Goal: Information Seeking & Learning: Learn about a topic

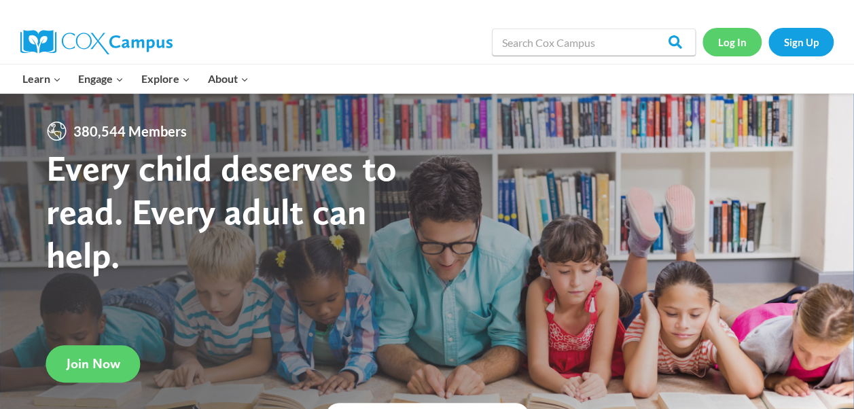
click at [728, 38] on link "Log In" at bounding box center [731, 42] width 59 height 28
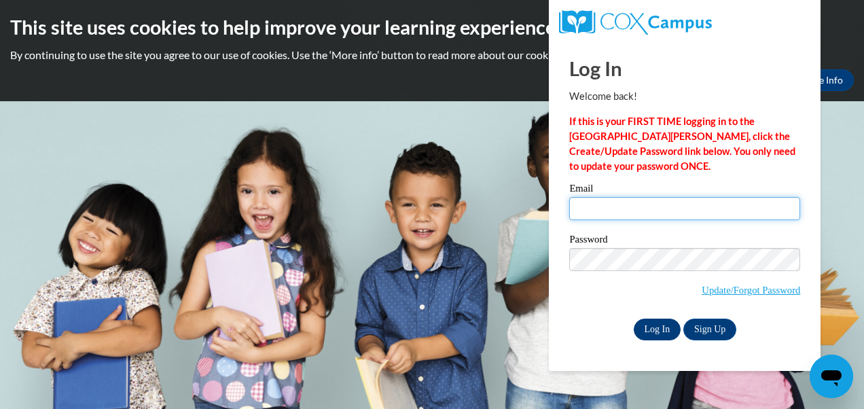
type input "nmelendez@lccaa.net"
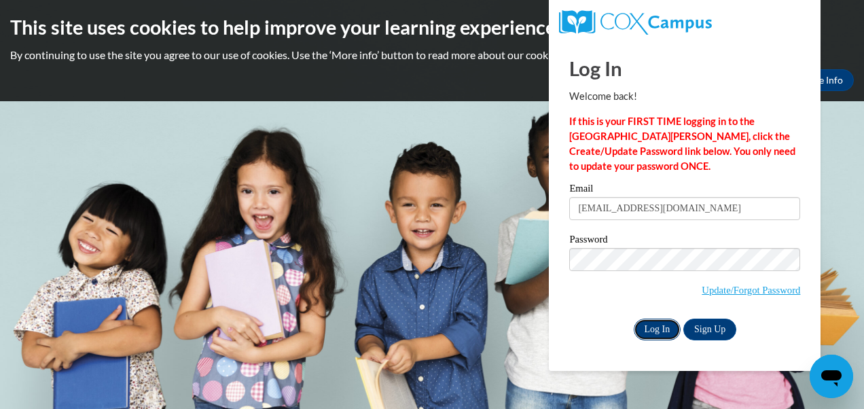
click at [656, 327] on input "Log In" at bounding box center [658, 329] width 48 height 22
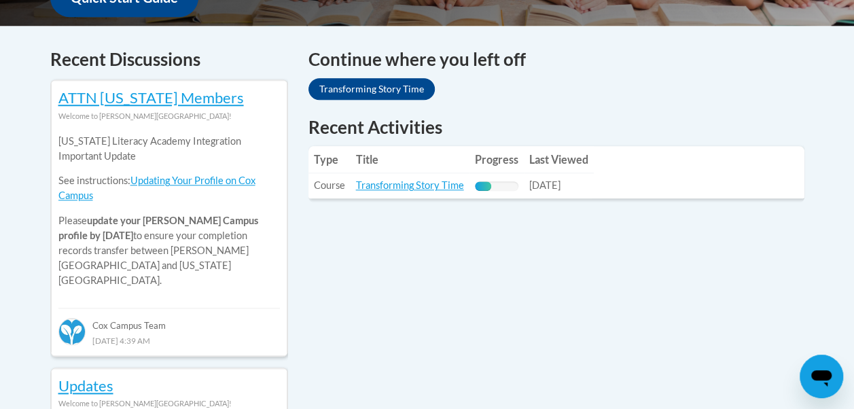
scroll to position [579, 0]
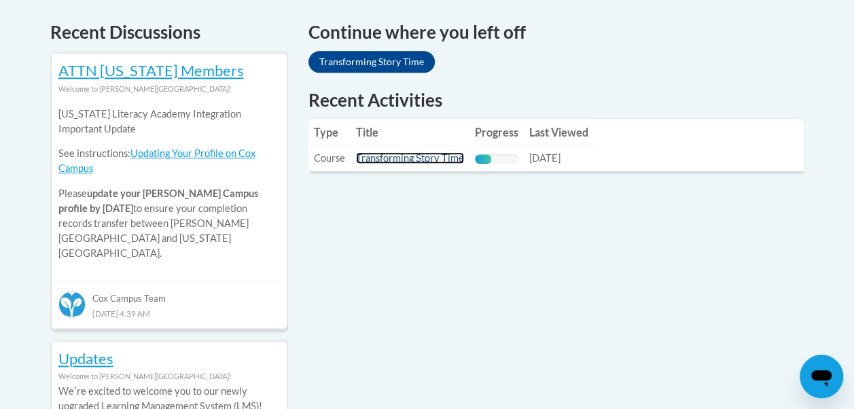
click at [435, 156] on link "Transforming Story Time" at bounding box center [410, 158] width 108 height 12
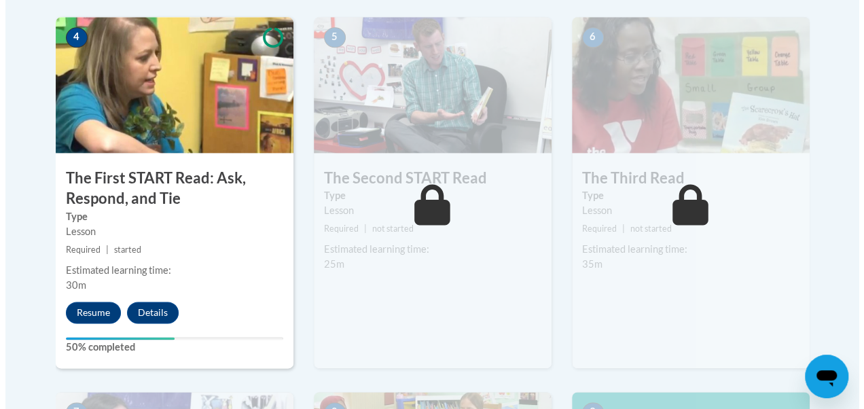
scroll to position [815, 0]
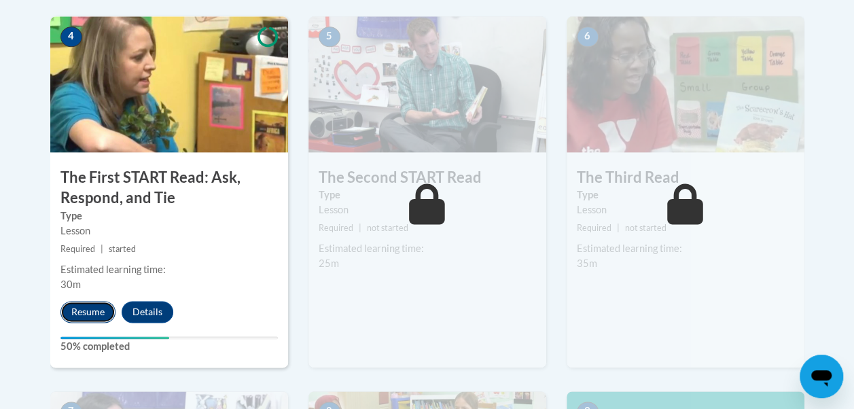
click at [86, 310] on button "Resume" at bounding box center [87, 312] width 55 height 22
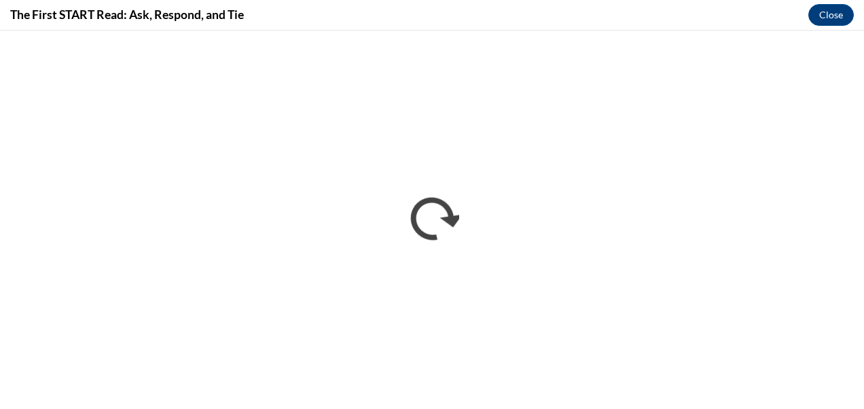
scroll to position [0, 0]
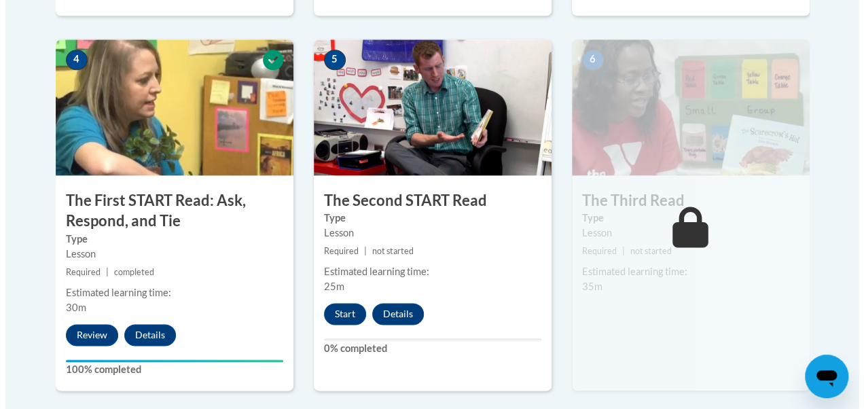
scroll to position [797, 0]
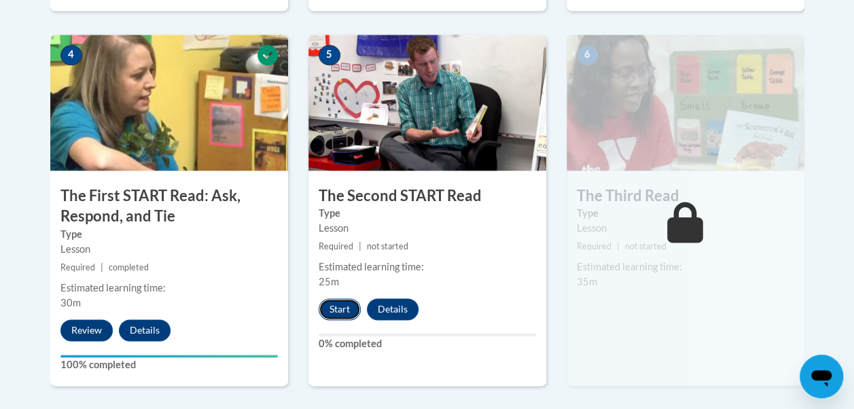
click at [335, 306] on button "Start" at bounding box center [339, 309] width 42 height 22
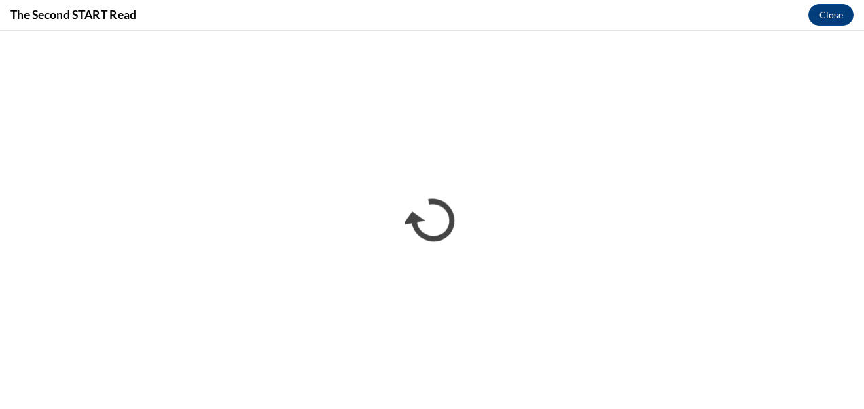
scroll to position [0, 0]
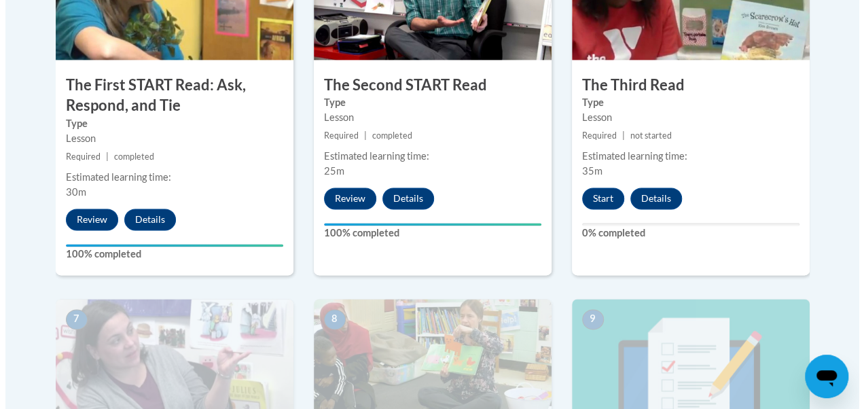
scroll to position [924, 0]
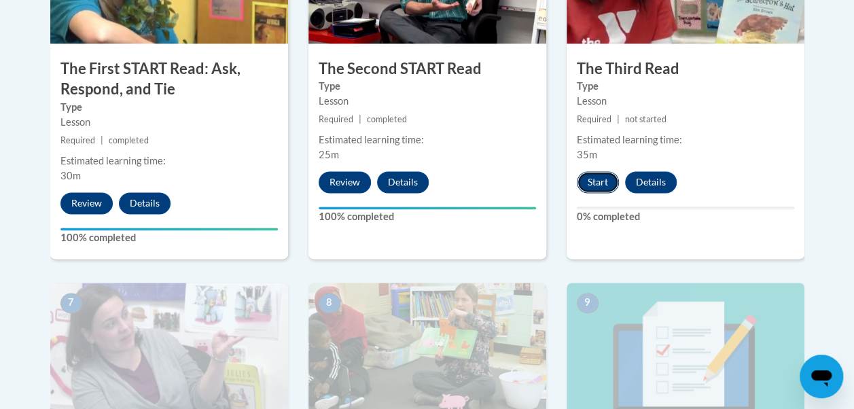
click at [599, 178] on button "Start" at bounding box center [598, 182] width 42 height 22
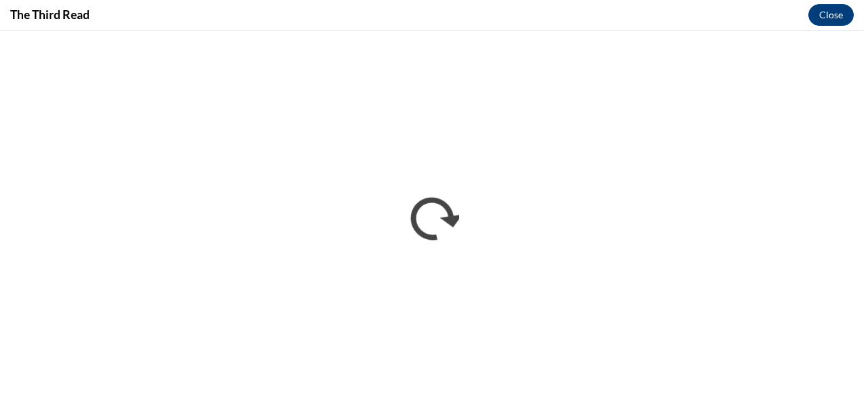
scroll to position [0, 0]
